Goal: Task Accomplishment & Management: Use online tool/utility

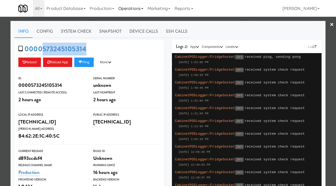
click at [136, 7] on link "Operations" at bounding box center [130, 8] width 29 height 17
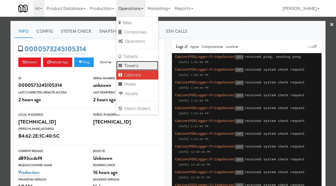
click at [132, 64] on link "Towers" at bounding box center [137, 65] width 42 height 9
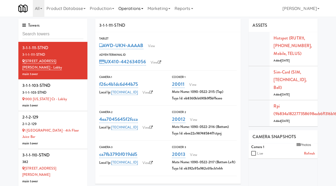
click at [126, 8] on link "Operations" at bounding box center [130, 8] width 29 height 17
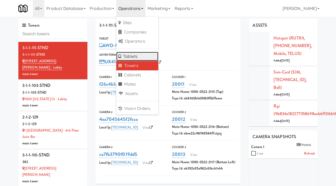
click at [130, 58] on link "Tablets" at bounding box center [137, 56] width 42 height 9
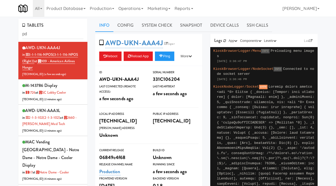
type input "p"
type input "r"
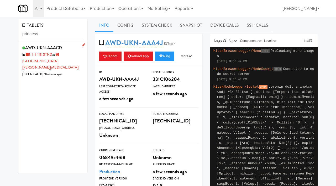
type input "princess"
click at [70, 60] on div "AWD-UKN-AAACD in 3-1-1-113-STND at Princess Margaret Cancer Centre 206.0.69.62 …" at bounding box center [52, 61] width 61 height 34
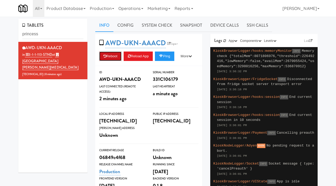
click at [117, 55] on button "Reboot" at bounding box center [110, 56] width 23 height 9
click at [174, 44] on link "Esper" at bounding box center [172, 43] width 13 height 5
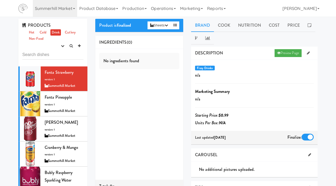
click at [64, 10] on link "Summerhill Market" at bounding box center [55, 8] width 44 height 17
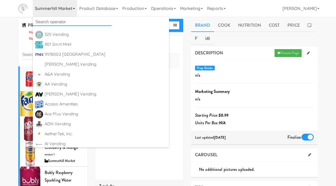
click at [64, 21] on input "text" at bounding box center [72, 22] width 79 height 8
type input "mountain high"
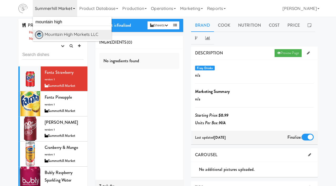
click at [67, 36] on div "Mountain High Markets LLC" at bounding box center [77, 35] width 65 height 8
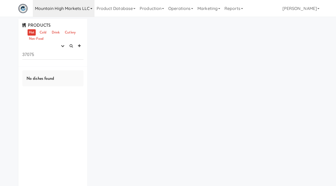
click at [81, 13] on link "Mountain High Markets LLC" at bounding box center [64, 8] width 62 height 17
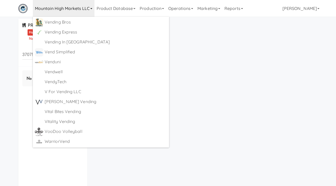
scroll to position [2911, 0]
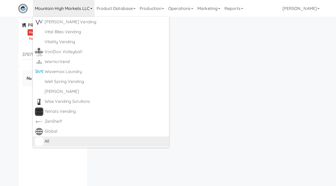
click at [50, 140] on div "All" at bounding box center [106, 142] width 122 height 8
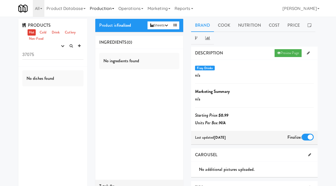
click at [112, 11] on link "Production" at bounding box center [102, 8] width 29 height 17
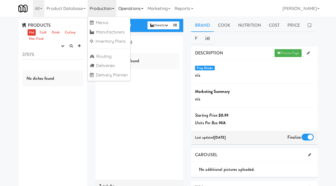
click at [139, 9] on link "Operations" at bounding box center [130, 8] width 29 height 17
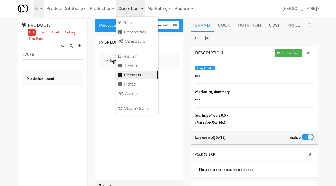
click at [131, 77] on link "Cabinets" at bounding box center [137, 75] width 42 height 9
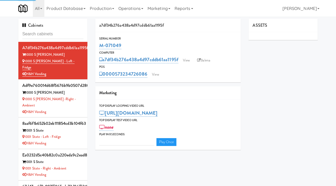
type input "3"
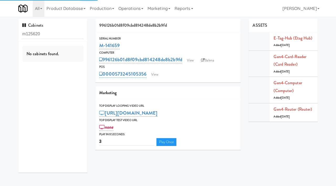
click at [26, 32] on input "m125620" at bounding box center [52, 34] width 61 height 10
type input "125620"
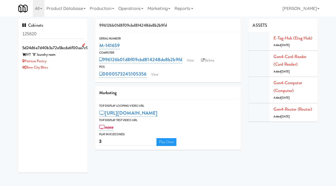
click at [73, 63] on div "Porticos Pantry" at bounding box center [52, 61] width 61 height 7
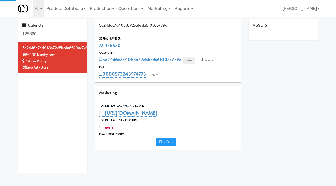
type input "3"
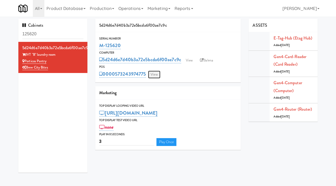
click at [156, 72] on link "View" at bounding box center [154, 75] width 12 height 8
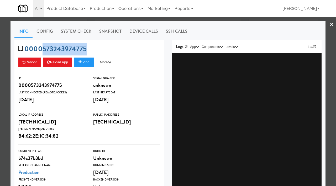
drag, startPoint x: 93, startPoint y: 50, endPoint x: 44, endPoint y: 49, distance: 49.3
click at [44, 49] on div "0000573243974775 Reboot Reload App Ping More Ping Server Restart Server Force R…" at bounding box center [88, 56] width 149 height 32
copy link "573243974775"
